Goal: Task Accomplishment & Management: Manage account settings

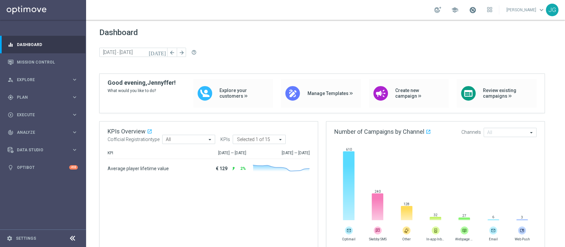
click at [469, 13] on span at bounding box center [472, 9] width 7 height 7
click at [51, 93] on div "gps_fixed Plan keyboard_arrow_right" at bounding box center [42, 97] width 85 height 18
click at [40, 130] on span "Templates" at bounding box center [41, 131] width 47 height 4
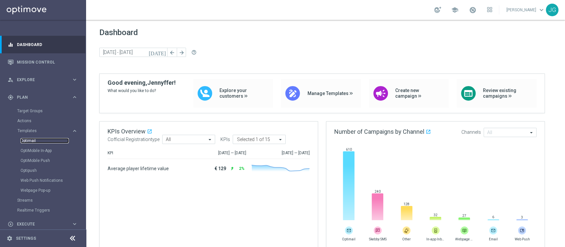
click at [26, 140] on link "Optimail" at bounding box center [45, 140] width 48 height 5
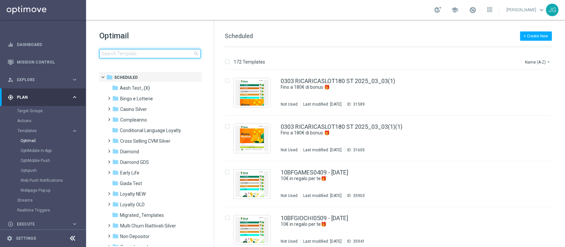
click at [123, 56] on input at bounding box center [149, 53] width 101 height 9
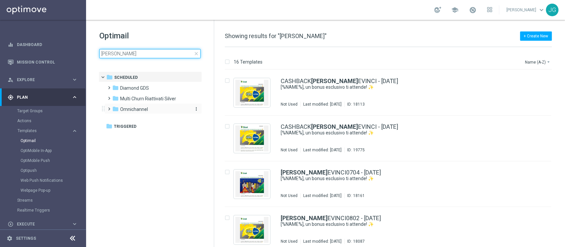
type input "[PERSON_NAME]"
click at [151, 111] on div "folder [GEOGRAPHIC_DATA]" at bounding box center [150, 110] width 76 height 8
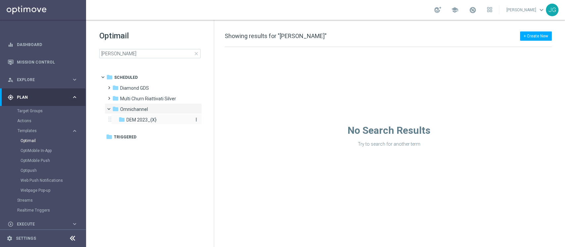
click at [140, 120] on span "DEM 2023_{X}" at bounding box center [141, 120] width 30 height 6
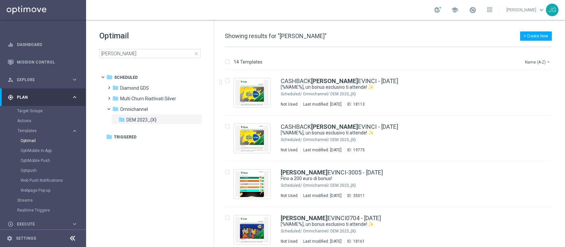
click at [535, 58] on button "Name (A-Z) arrow_drop_down" at bounding box center [537, 62] width 27 height 8
click at [527, 91] on span "Date Modified (Newest)" at bounding box center [526, 91] width 44 height 5
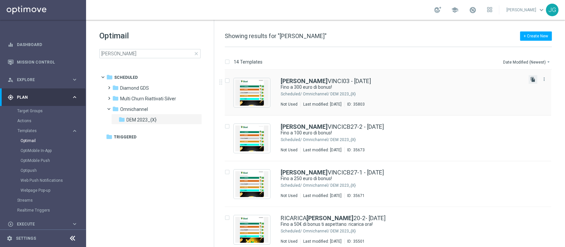
click at [533, 80] on icon "file_copy" at bounding box center [532, 79] width 5 height 5
click at [532, 81] on div "file_copy more_vert" at bounding box center [538, 79] width 20 height 9
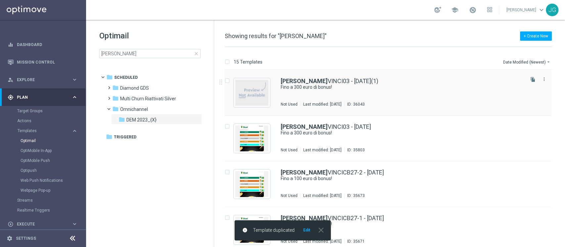
click at [409, 76] on div "[PERSON_NAME] VINCI03 - [DATE](1) Fino a 300 euro di bonus! Not Used Last modif…" at bounding box center [388, 93] width 326 height 46
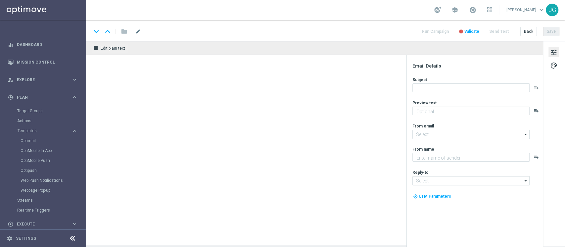
type textarea "Scopri cosa ti abbiamo riservato!"
type input "[EMAIL_ADDRESS][DOMAIN_NAME]"
type textarea "Sisal"
type input "[EMAIL_ADDRESS][DOMAIN_NAME]"
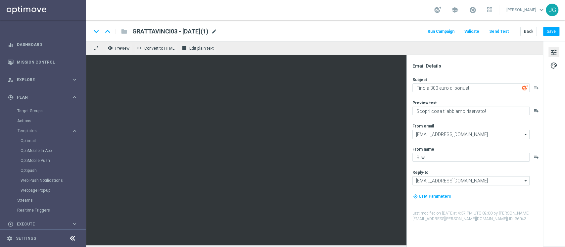
click at [217, 32] on span "mode_edit" at bounding box center [214, 31] width 6 height 6
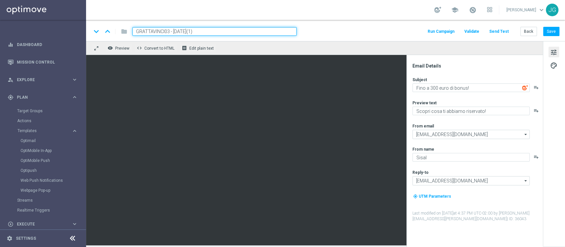
drag, startPoint x: 168, startPoint y: 32, endPoint x: 92, endPoint y: 27, distance: 76.3
click at [92, 27] on div "keyboard_arrow_down keyboard_arrow_up folder GRATTAVINCI03 - [DATE](1)" at bounding box center [193, 31] width 205 height 9
paste input "10-1"
click at [178, 31] on input "GRATTAVINCI10-1 - [DATE](1)" at bounding box center [214, 31] width 164 height 9
type input "GRATTAVINCI10-1 - [DATE]"
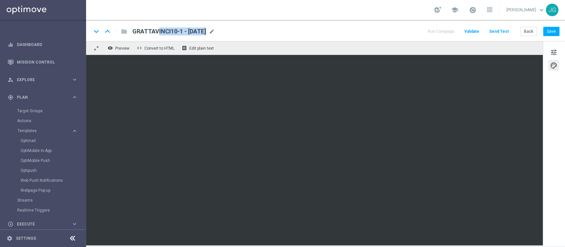
drag, startPoint x: 221, startPoint y: 29, endPoint x: 129, endPoint y: 32, distance: 91.3
click at [129, 32] on div "GRATTAVINCI10-1 - [DATE] GRATTAVINCI10-1 - [DATE] mode_edit" at bounding box center [171, 31] width 88 height 9
copy div "GRATTAVINCI10-1 - [DATE] mode_edit"
click at [550, 29] on button "Save" at bounding box center [551, 31] width 16 height 9
click at [555, 30] on button "Save" at bounding box center [551, 31] width 16 height 9
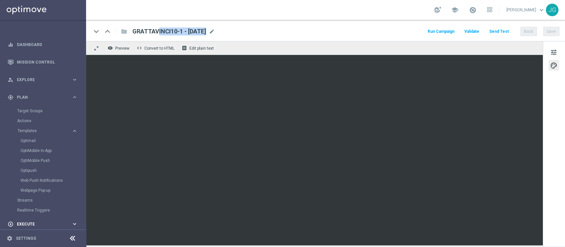
scroll to position [58, 0]
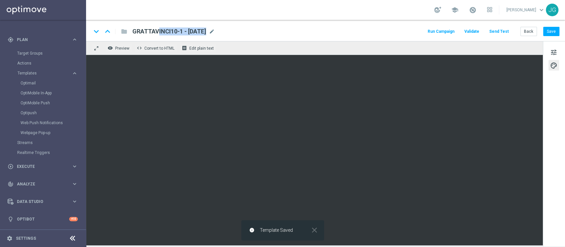
click at [31, 49] on div "Target Groups" at bounding box center [51, 53] width 68 height 10
click at [31, 51] on link "Target Groups" at bounding box center [43, 53] width 52 height 5
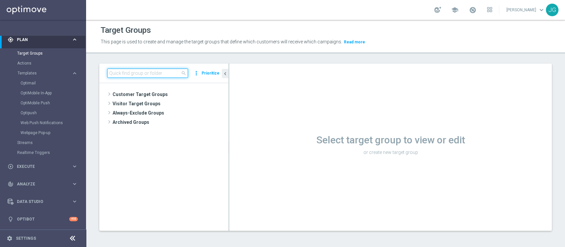
click at [159, 73] on input at bounding box center [147, 72] width 81 height 9
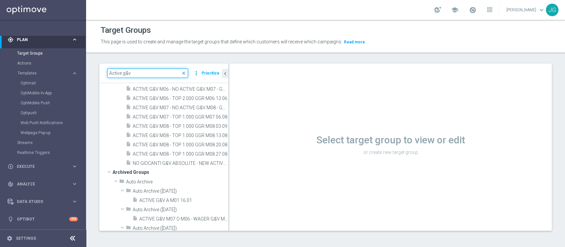
scroll to position [146, 0]
type input "Active g&v"
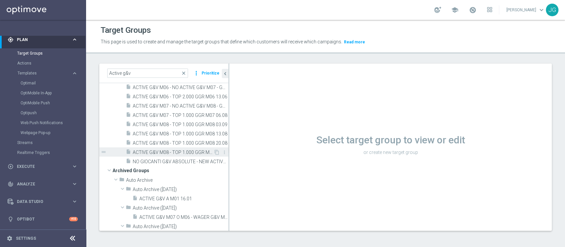
click at [174, 152] on span "ACTIVE G&V M08 - TOP 1.000 GGR M08 27.08" at bounding box center [173, 153] width 81 height 6
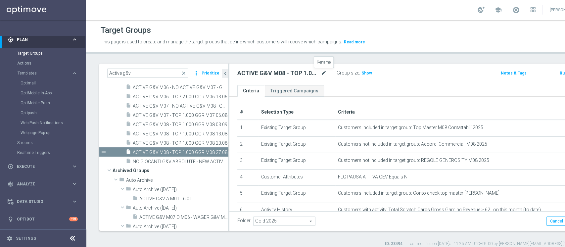
click at [324, 74] on icon "mode_edit" at bounding box center [324, 73] width 6 height 8
click at [173, 151] on span "ACTIVE G&V M08 - TOP 1.000 GGR M08 27.08" at bounding box center [173, 153] width 81 height 6
click at [214, 152] on icon "content_copy" at bounding box center [216, 152] width 5 height 5
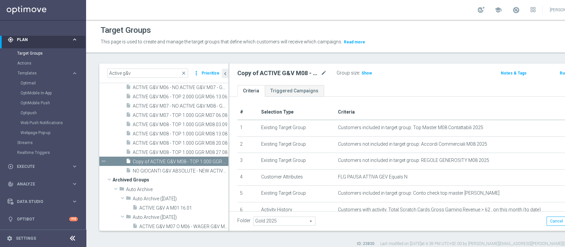
scroll to position [124, 0]
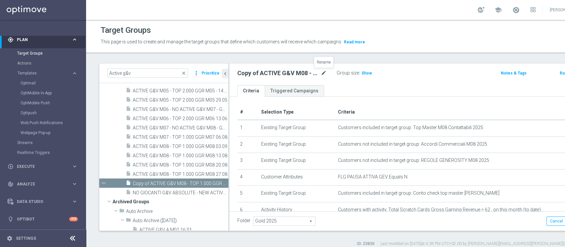
click at [324, 73] on icon "mode_edit" at bounding box center [324, 73] width 6 height 8
click at [321, 75] on icon "mode_edit" at bounding box center [324, 73] width 6 height 8
type input "ACTIVE G&V M08 - TOP 1.000 GGR M08 10.09"
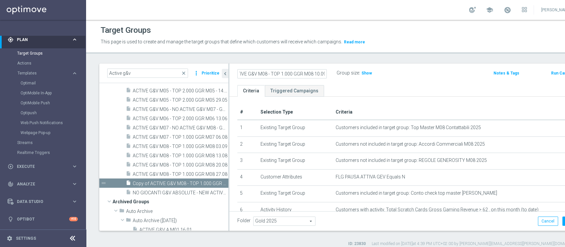
scroll to position [0, 0]
click at [365, 91] on ul "Criteria Triggered Campaigns" at bounding box center [407, 91] width 357 height 12
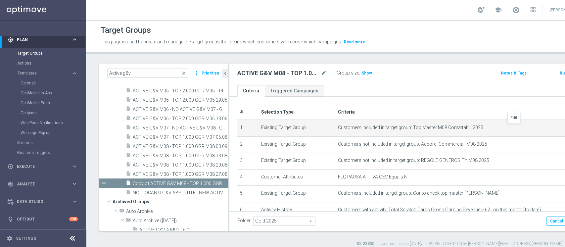
click at [564, 126] on icon "mode_edit" at bounding box center [566, 127] width 5 height 5
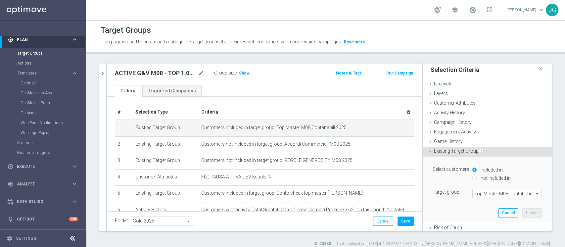
click at [482, 192] on span "Top Master M08 Contattabili 2025" at bounding box center [506, 193] width 69 height 9
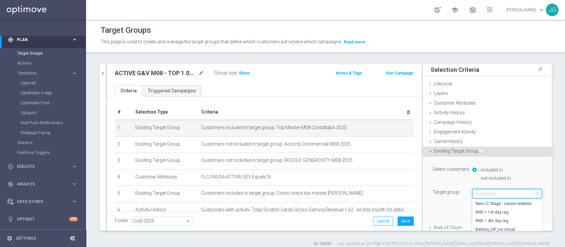
click at [482, 192] on input "search" at bounding box center [506, 193] width 69 height 9
type input "top master m09"
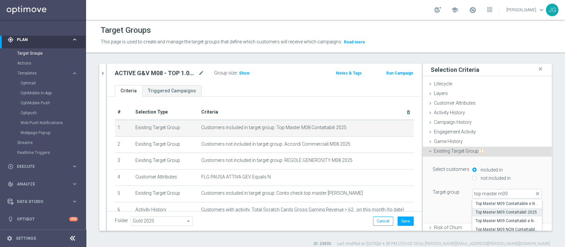
click at [505, 214] on span "Top Master M09 Contattabili 2025" at bounding box center [506, 211] width 63 height 5
type input "Top Master M09 Contattabili 2025"
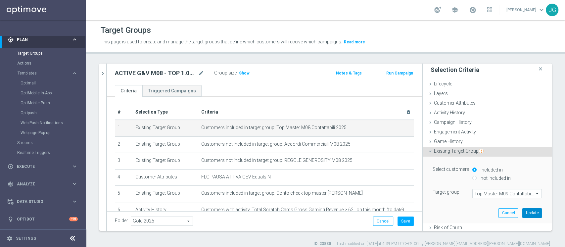
click at [522, 213] on button "Update" at bounding box center [532, 212] width 20 height 9
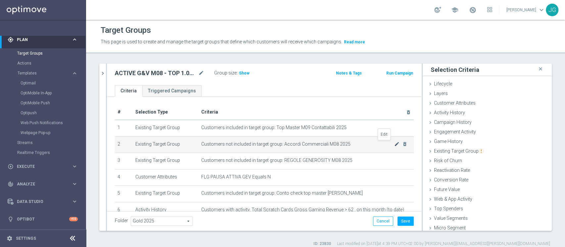
click at [394, 143] on icon "mode_edit" at bounding box center [396, 143] width 5 height 5
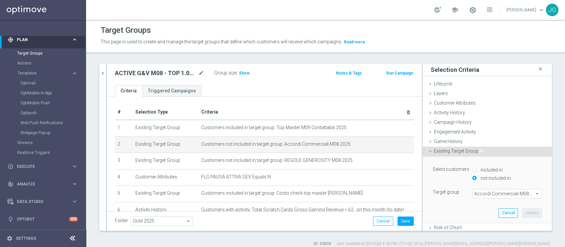
click at [477, 195] on span "Accordi Commerciali M08 2025" at bounding box center [506, 193] width 69 height 9
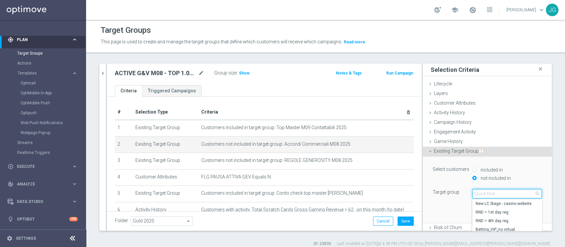
click at [477, 195] on input "search" at bounding box center [506, 193] width 69 height 9
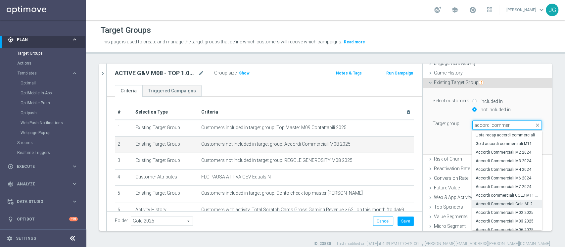
scroll to position [37, 0]
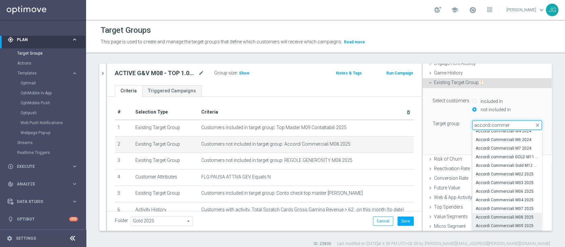
type input "accordi commer"
click at [493, 229] on label "Accordi Commerciali M09 2025" at bounding box center [506, 225] width 69 height 9
type input "Accordi Commerciali M09 2025"
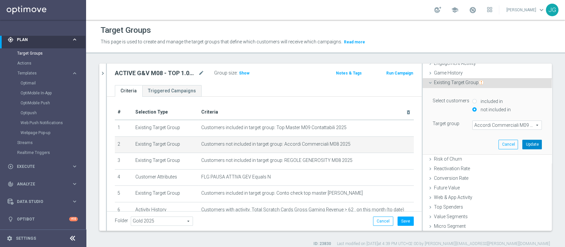
click at [523, 142] on button "Update" at bounding box center [532, 144] width 20 height 9
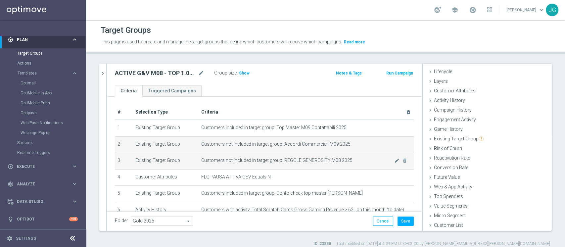
scroll to position [12, 0]
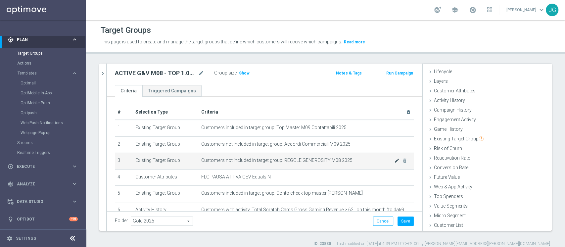
click at [394, 160] on icon "mode_edit" at bounding box center [396, 160] width 5 height 5
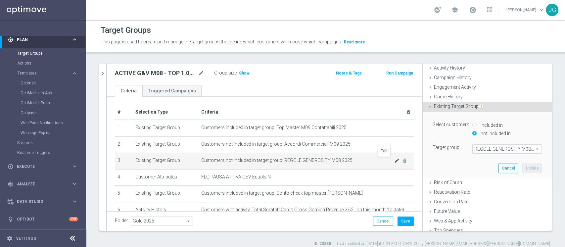
scroll to position [68, 0]
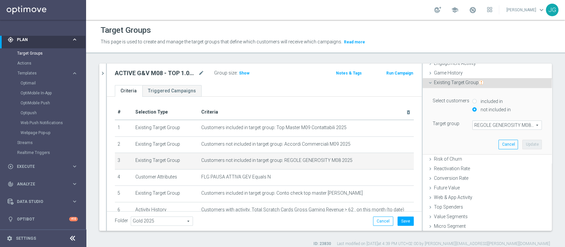
click at [493, 127] on span "REGOLE GENEROSITY M08 2025" at bounding box center [506, 125] width 69 height 9
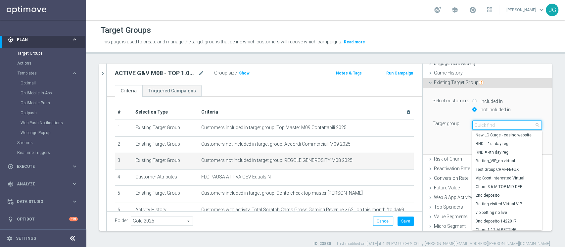
click at [493, 127] on input "search" at bounding box center [506, 124] width 69 height 9
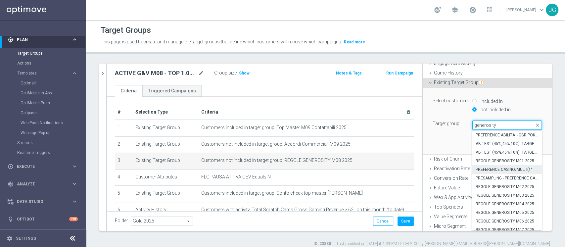
scroll to position [45, 0]
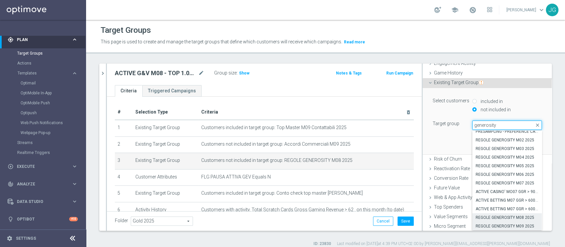
type input "generosity"
click at [497, 224] on span "REGOLE GENEROSITY M09 2025" at bounding box center [506, 225] width 63 height 5
type input "REGOLE GENEROSITY M09 2025"
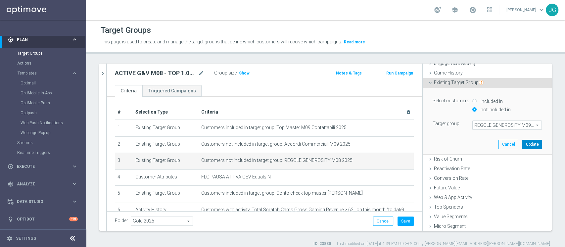
click at [522, 142] on button "Update" at bounding box center [532, 144] width 20 height 9
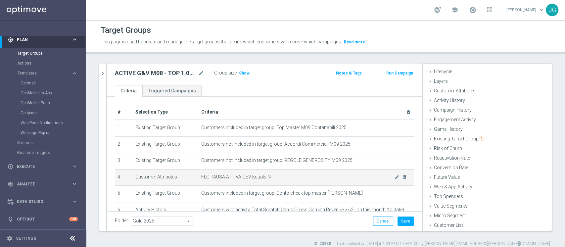
scroll to position [39, 0]
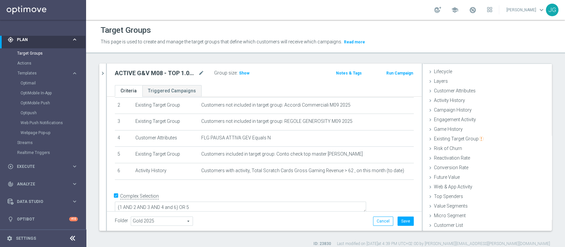
click at [245, 68] on div "Group size : Show" at bounding box center [247, 72] width 66 height 8
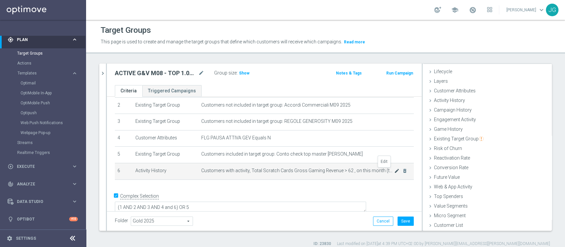
click at [394, 171] on icon "mode_edit" at bounding box center [396, 170] width 5 height 5
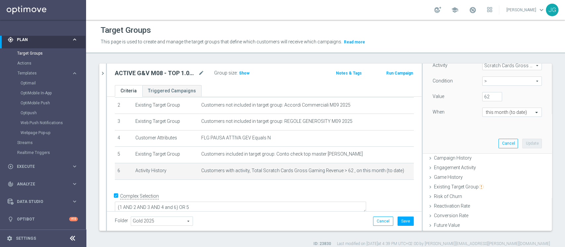
scroll to position [107, 0]
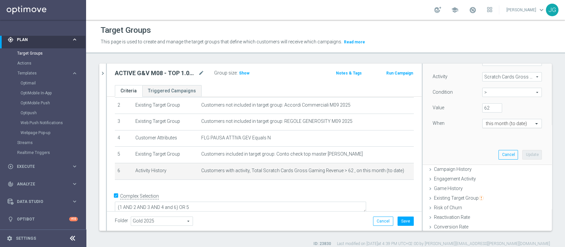
click at [491, 124] on input "text" at bounding box center [505, 124] width 39 height 6
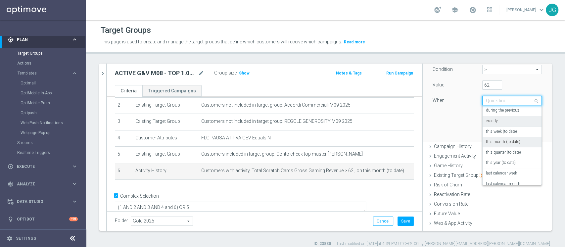
scroll to position [131, 0]
click at [502, 180] on label "last calendar month" at bounding box center [503, 182] width 34 height 5
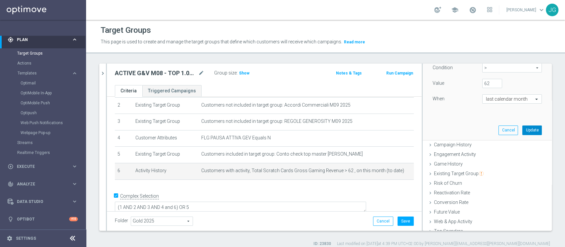
click at [522, 128] on button "Update" at bounding box center [532, 129] width 20 height 9
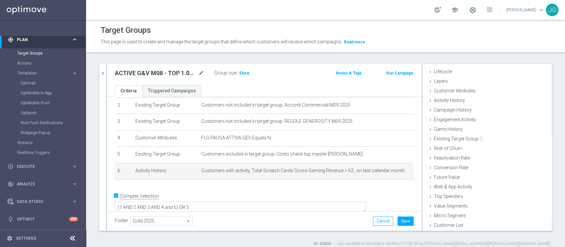
scroll to position [12, 0]
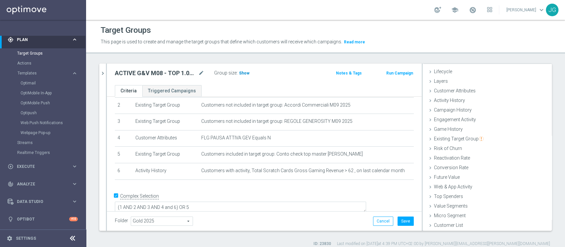
click at [246, 71] on span "Show" at bounding box center [244, 73] width 11 height 5
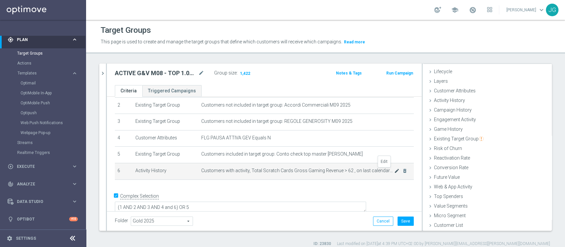
click at [394, 169] on icon "mode_edit" at bounding box center [396, 170] width 5 height 5
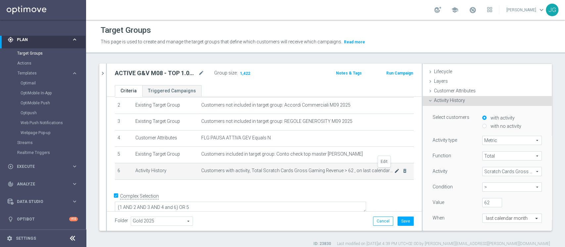
scroll to position [47, 0]
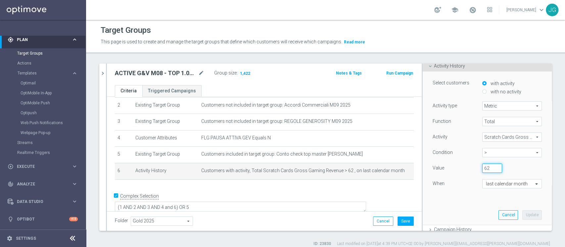
click at [482, 168] on input "62" at bounding box center [492, 167] width 20 height 9
type input "6"
type input "9"
type input "80"
click at [522, 217] on button "Update" at bounding box center [532, 214] width 20 height 9
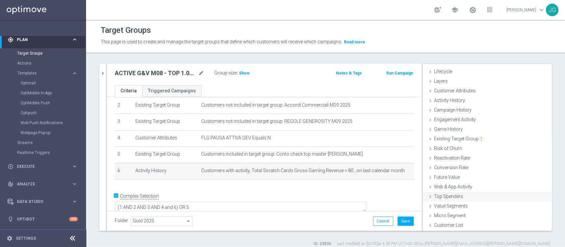
scroll to position [12, 0]
click at [246, 73] on span "Show" at bounding box center [244, 73] width 11 height 5
click at [394, 172] on icon "mode_edit" at bounding box center [396, 170] width 5 height 5
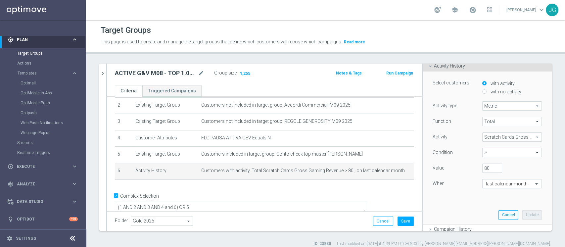
scroll to position [47, 0]
click at [482, 169] on input "80" at bounding box center [492, 167] width 20 height 9
type input "8"
type input "100"
click at [522, 214] on button "Update" at bounding box center [532, 214] width 20 height 9
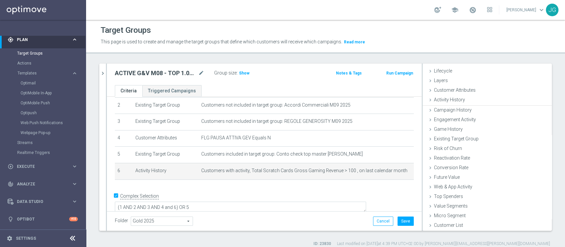
scroll to position [12, 0]
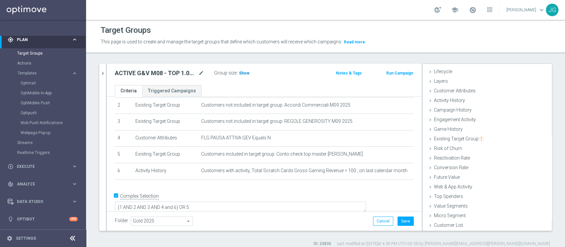
click at [244, 74] on span "Show" at bounding box center [244, 73] width 11 height 5
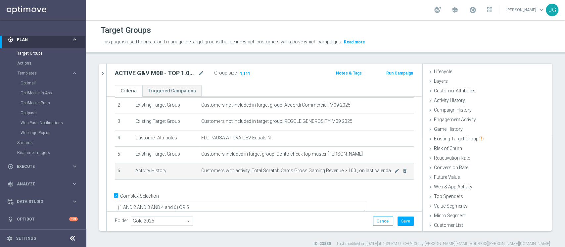
click at [381, 173] on span "Customers with activity, Total Scratch Cards Gross Gaming Revenue > 100 , on la…" at bounding box center [297, 171] width 193 height 6
click at [394, 170] on icon "mode_edit" at bounding box center [396, 170] width 5 height 5
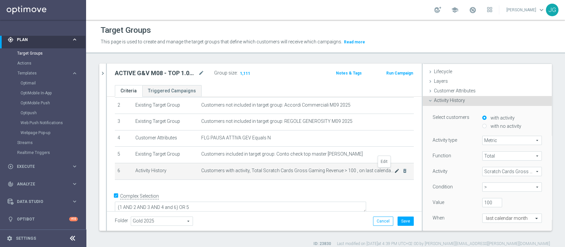
scroll to position [47, 0]
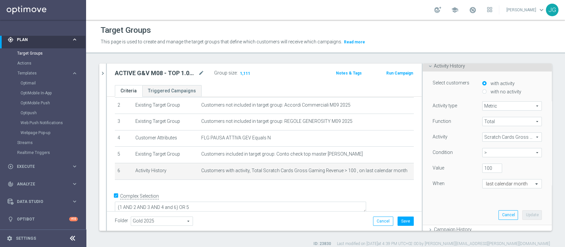
click at [299, 78] on div "ACTIVE G&V M08 - TOP 1.000 GGR M08 10.09 mode_edit Group size : 1,111" at bounding box center [213, 73] width 206 height 11
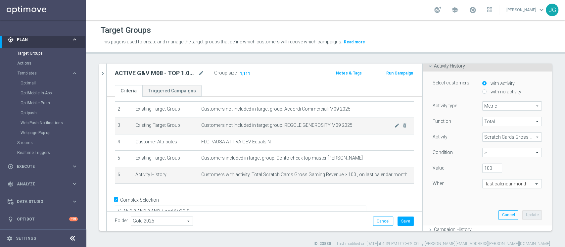
scroll to position [39, 0]
